Goal: Understand site structure: Understand site structure

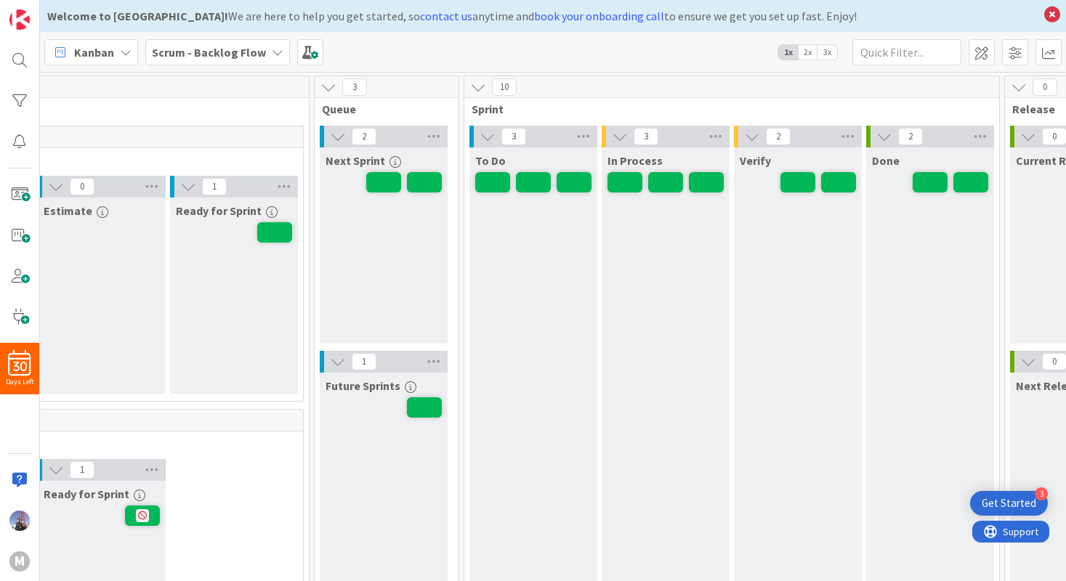
scroll to position [0, 312]
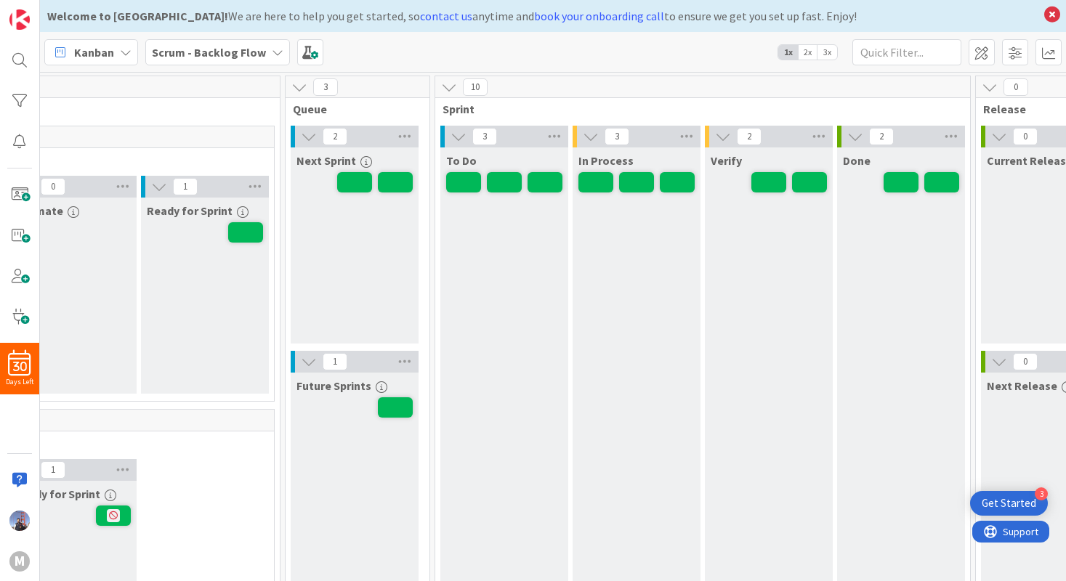
click at [450, 89] on icon at bounding box center [449, 87] width 16 height 16
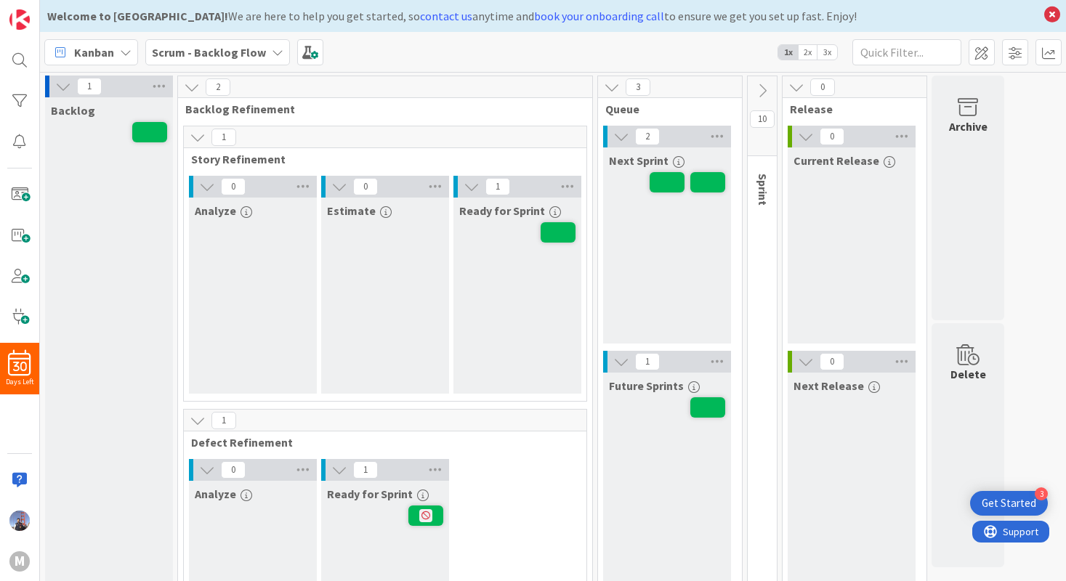
click at [618, 83] on icon at bounding box center [612, 87] width 16 height 16
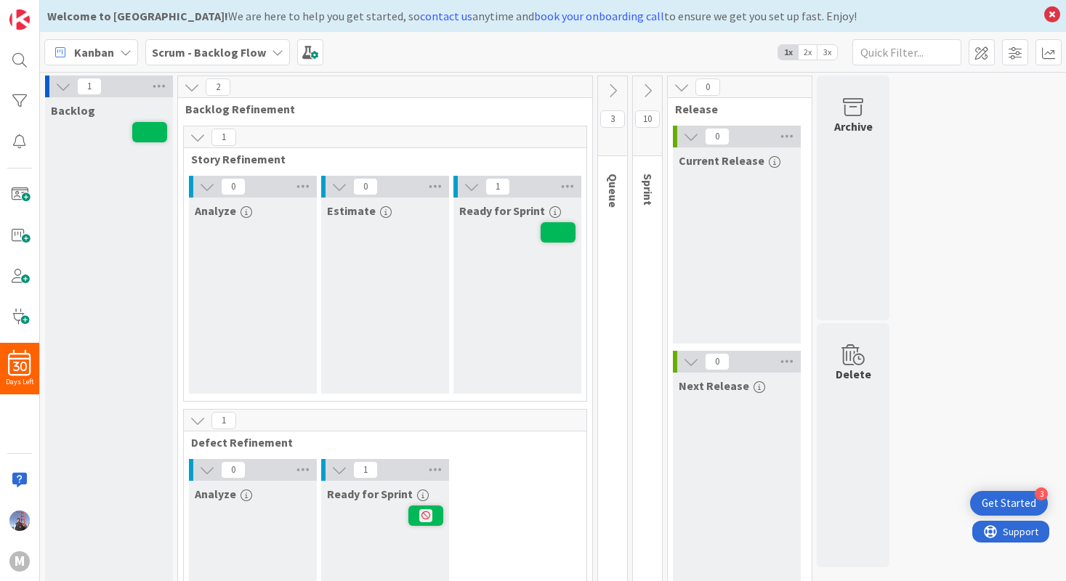
click at [185, 87] on icon at bounding box center [192, 87] width 16 height 16
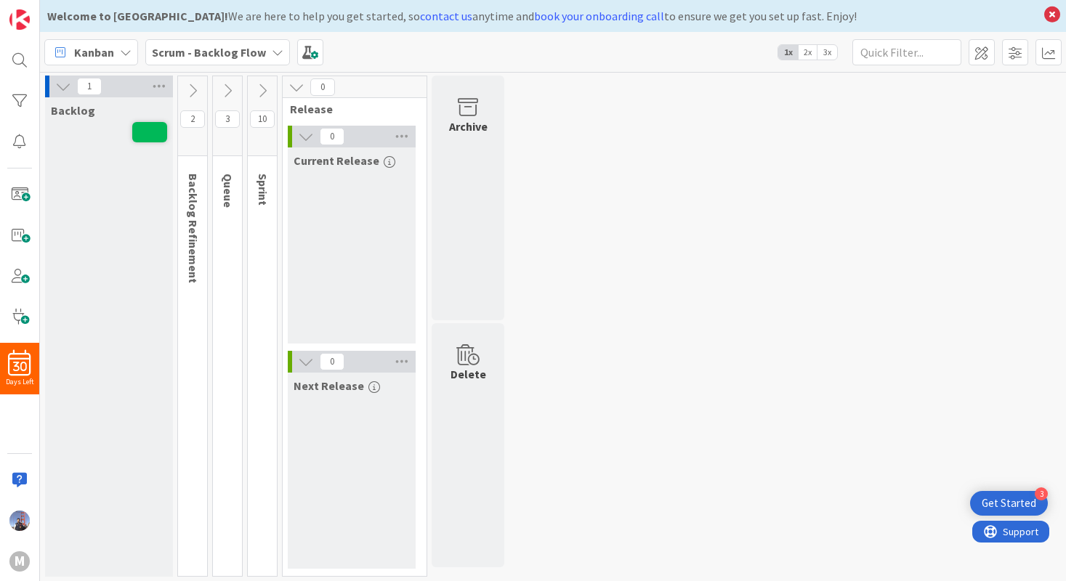
click at [297, 87] on icon at bounding box center [296, 87] width 16 height 16
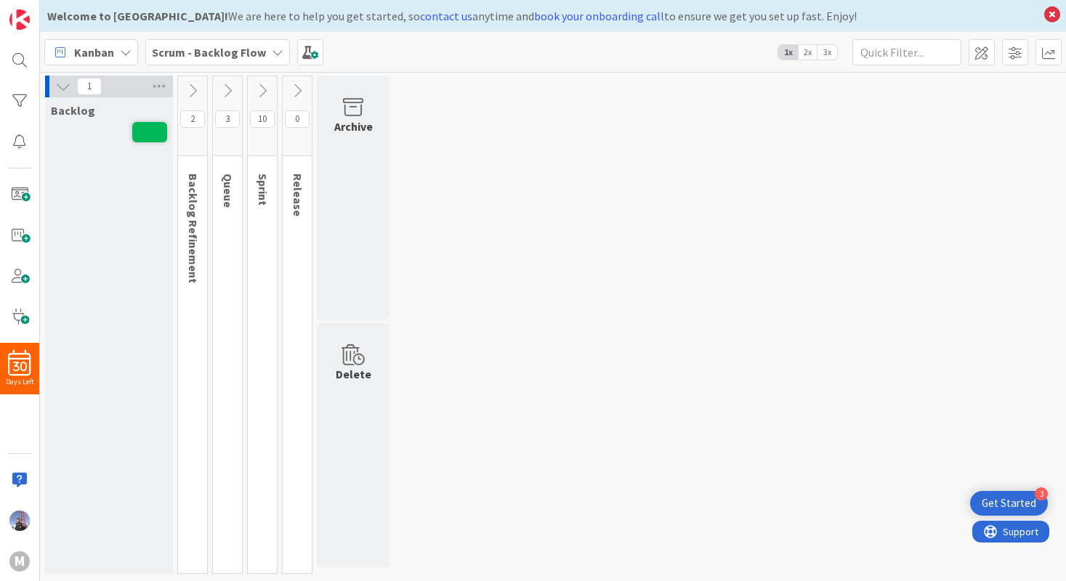
click at [297, 87] on icon at bounding box center [297, 91] width 16 height 16
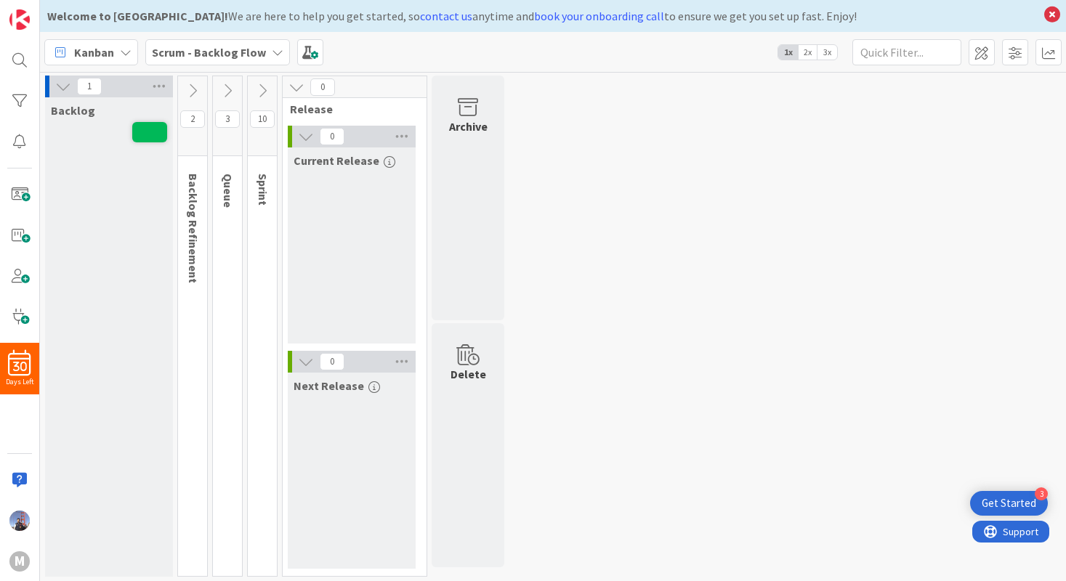
click at [265, 93] on icon at bounding box center [262, 91] width 16 height 16
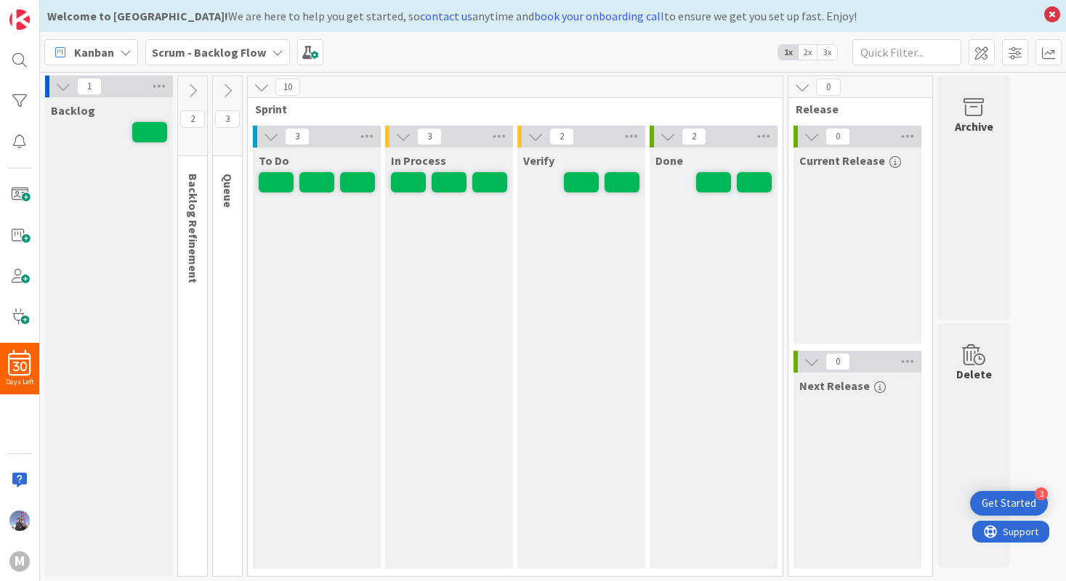
click at [227, 94] on icon at bounding box center [227, 91] width 16 height 16
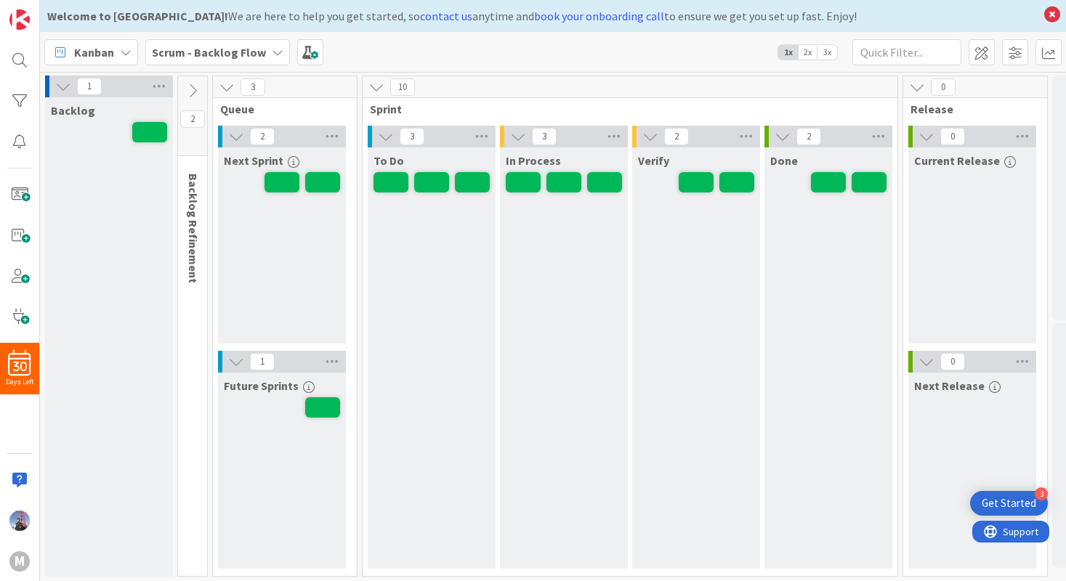
click at [198, 90] on icon at bounding box center [193, 91] width 16 height 16
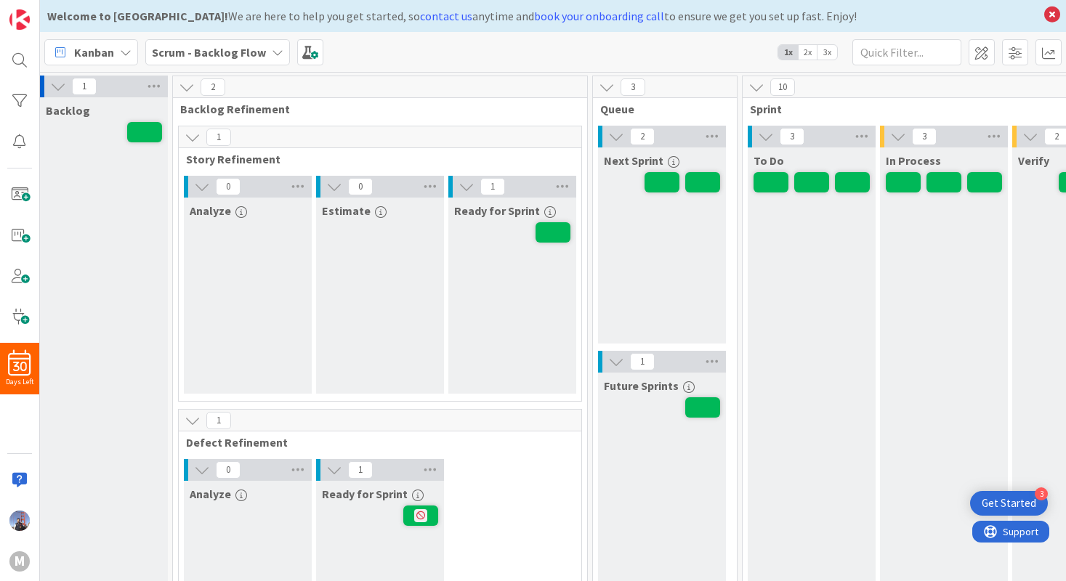
scroll to position [0, 7]
click at [190, 136] on icon at bounding box center [191, 137] width 16 height 16
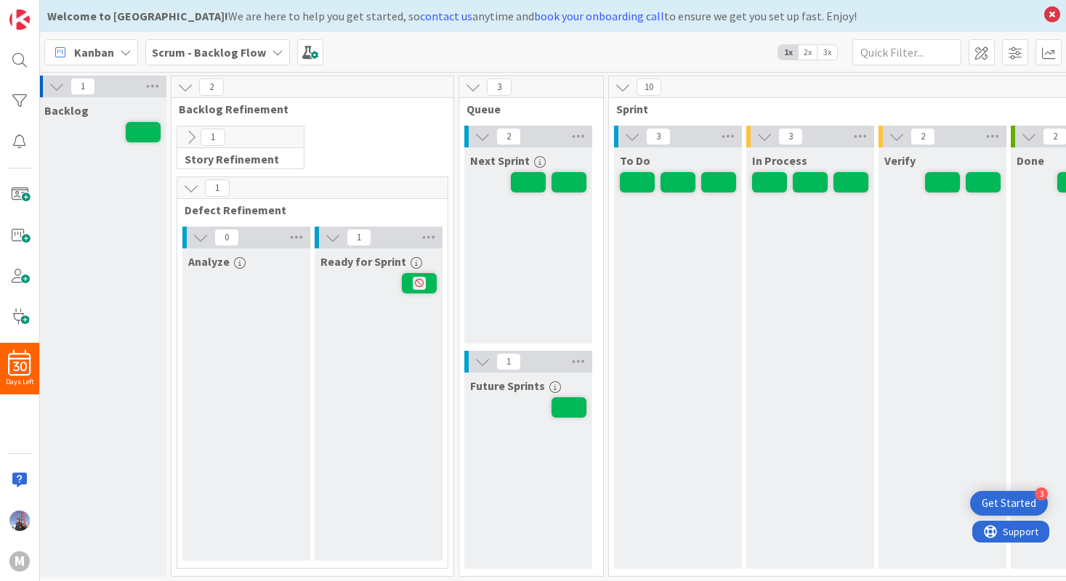
click at [190, 136] on icon at bounding box center [191, 137] width 16 height 16
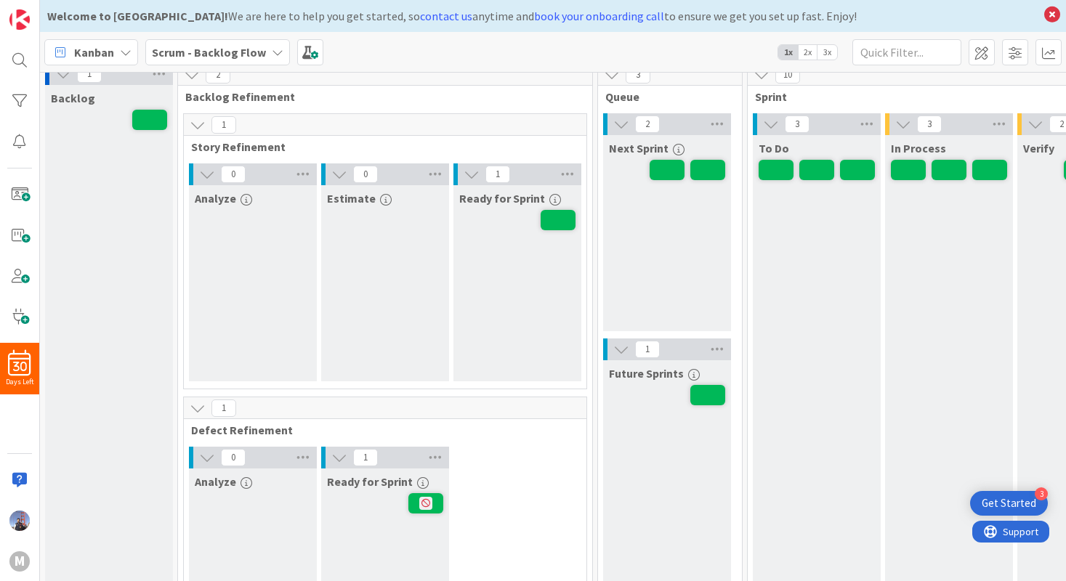
scroll to position [0, 0]
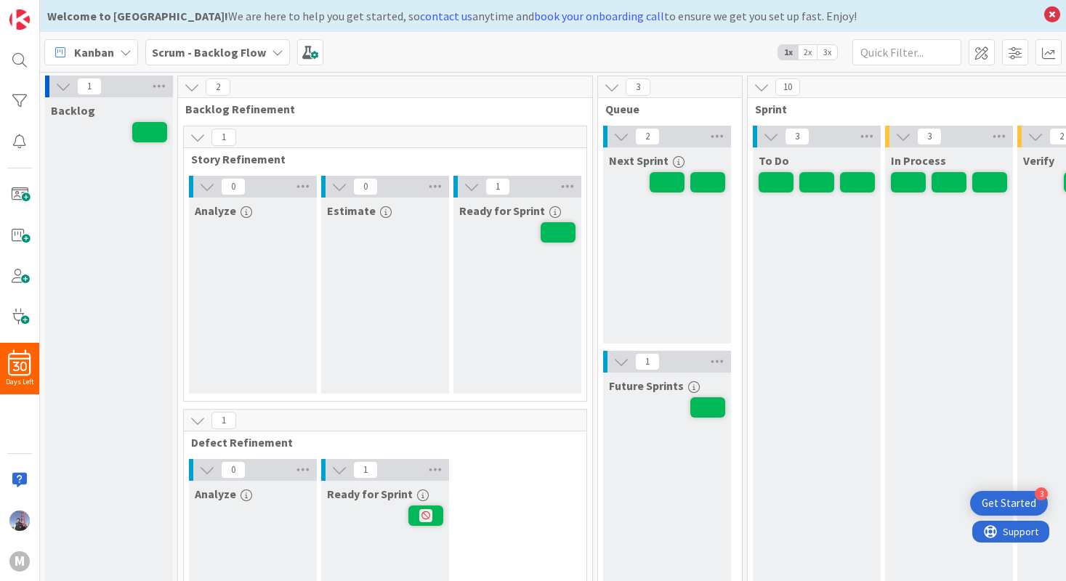
click at [765, 86] on icon at bounding box center [761, 87] width 16 height 16
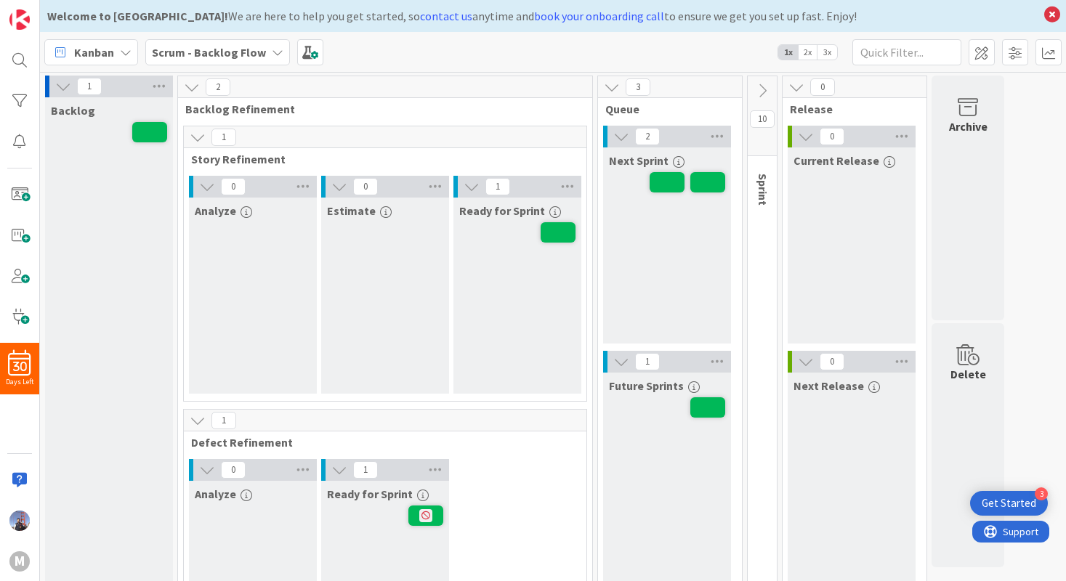
click at [799, 90] on icon at bounding box center [796, 87] width 16 height 16
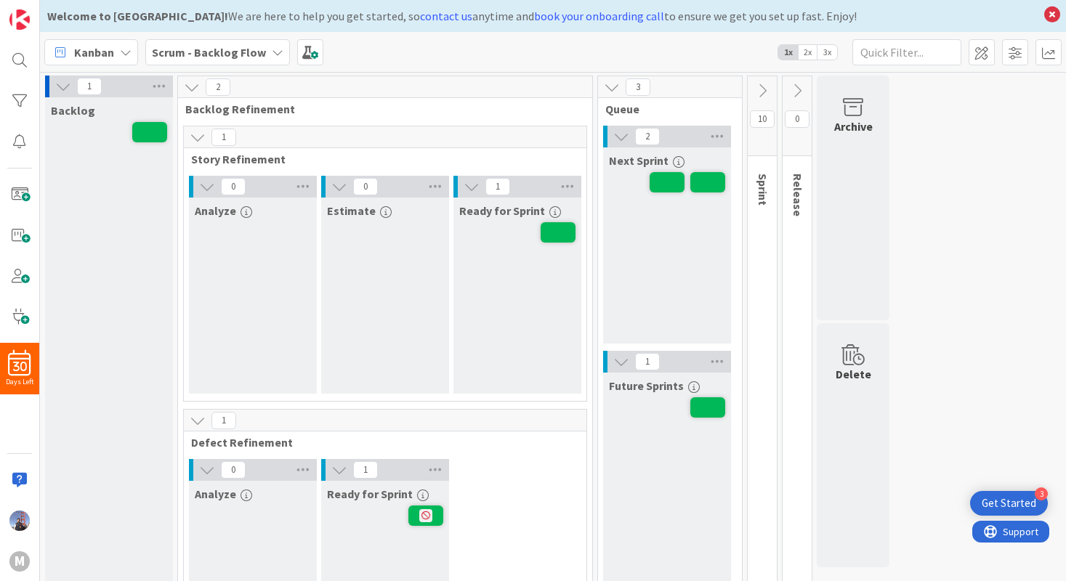
click at [763, 86] on icon at bounding box center [762, 91] width 16 height 16
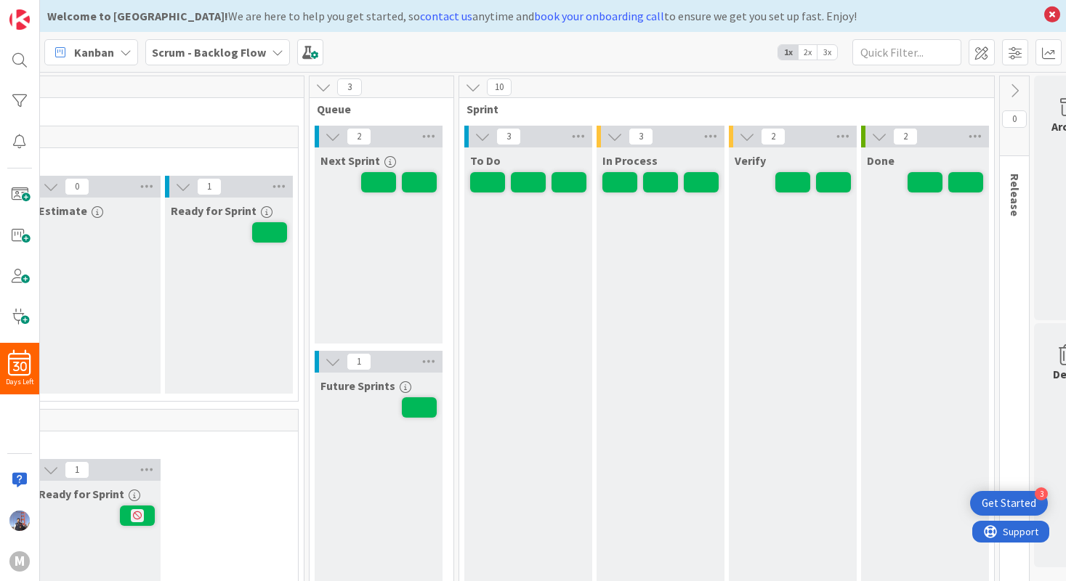
click at [621, 89] on div "10" at bounding box center [726, 87] width 535 height 22
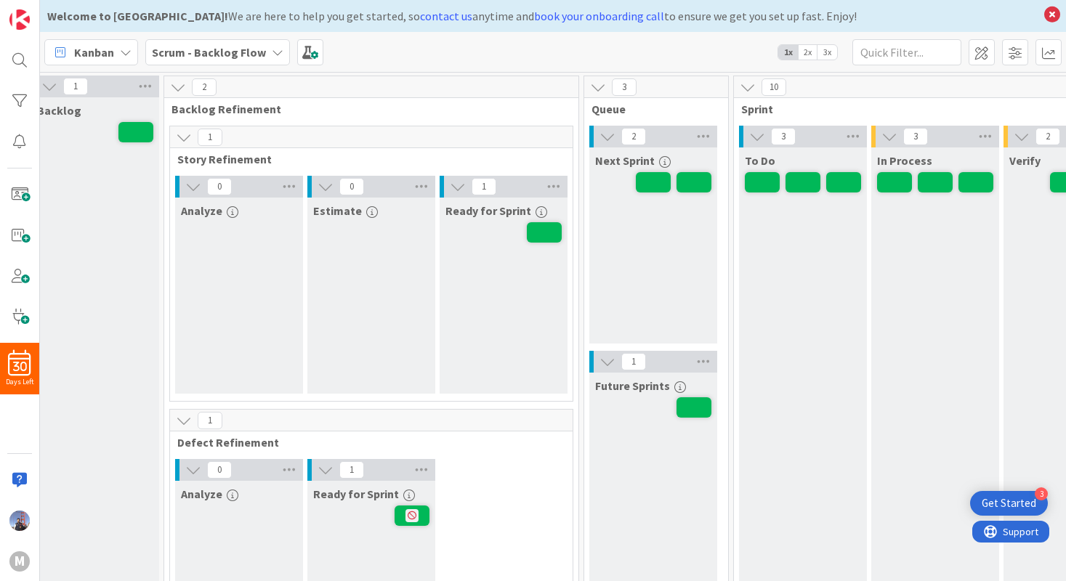
scroll to position [0, 15]
click at [179, 89] on icon at bounding box center [177, 87] width 16 height 16
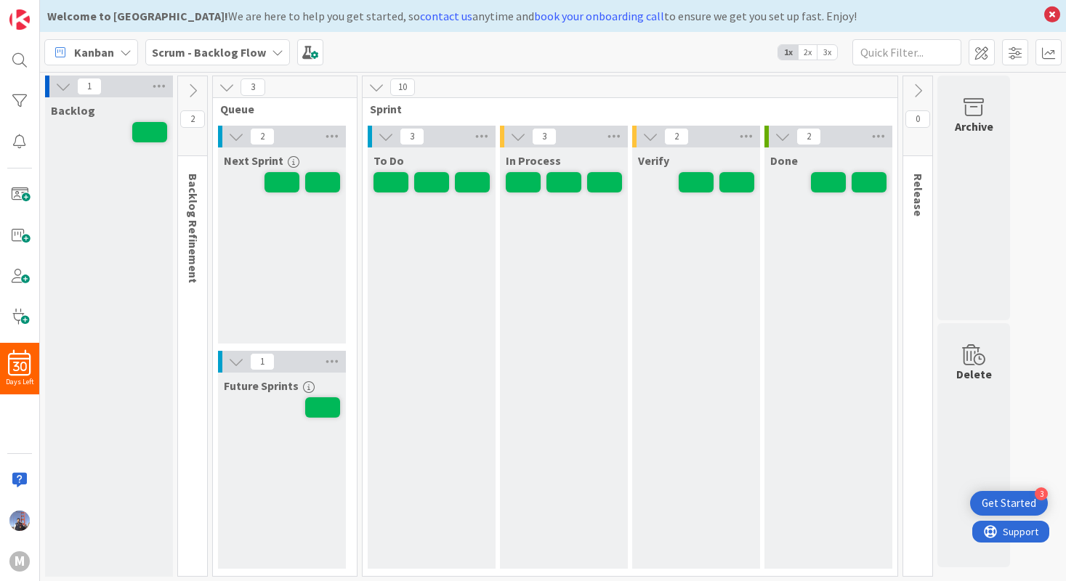
click at [189, 89] on icon at bounding box center [193, 91] width 16 height 16
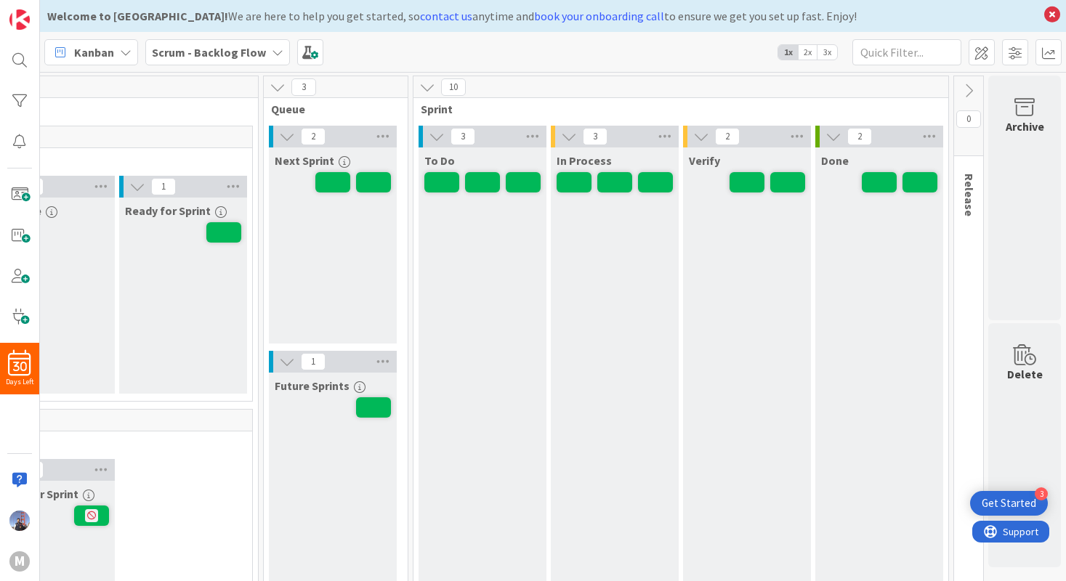
scroll to position [0, 345]
click at [961, 89] on icon at bounding box center [969, 91] width 16 height 16
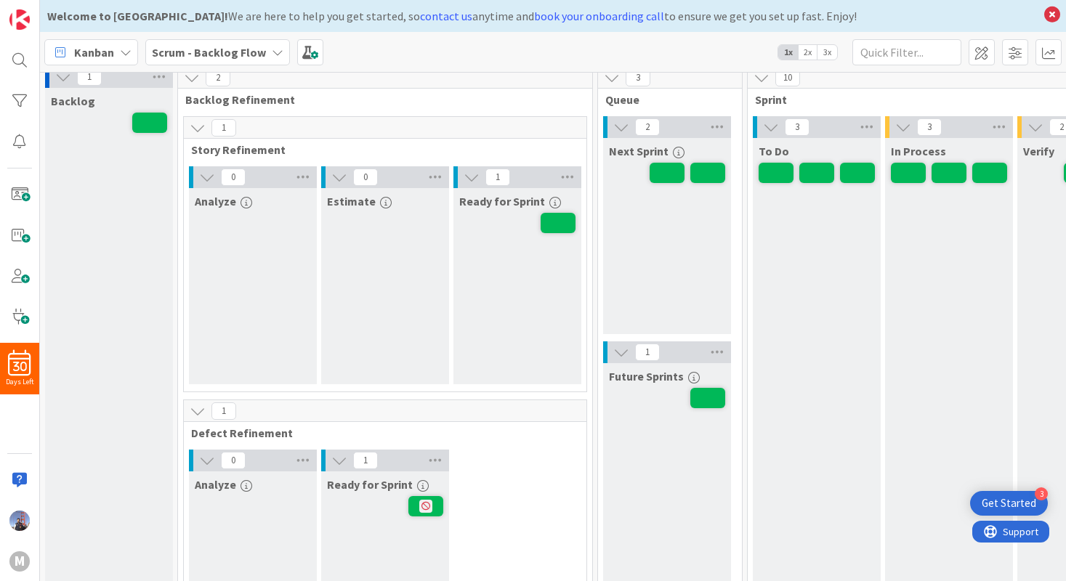
scroll to position [0, 0]
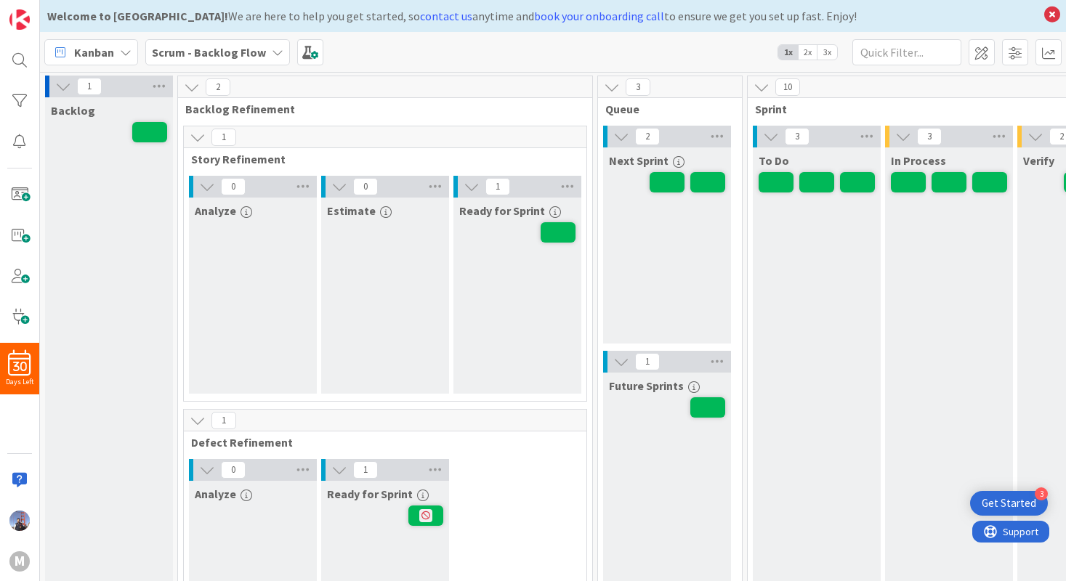
click at [763, 89] on icon at bounding box center [761, 87] width 16 height 16
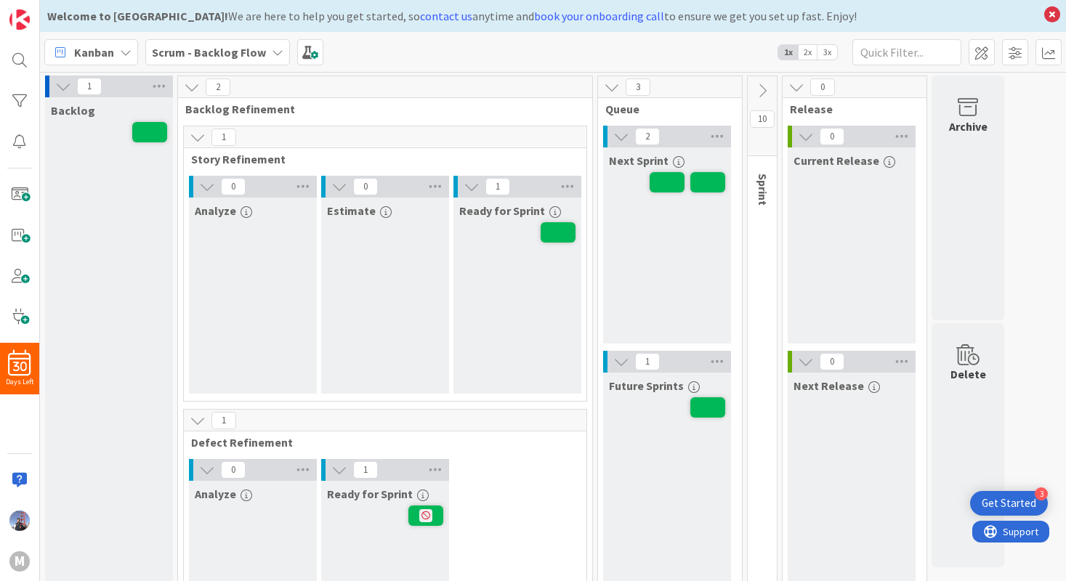
click at [763, 86] on icon at bounding box center [762, 91] width 16 height 16
